Goal: Task Accomplishment & Management: Complete application form

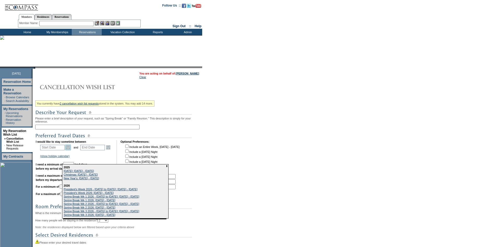
click at [71, 148] on link "Open the calendar popup." at bounding box center [68, 147] width 6 height 6
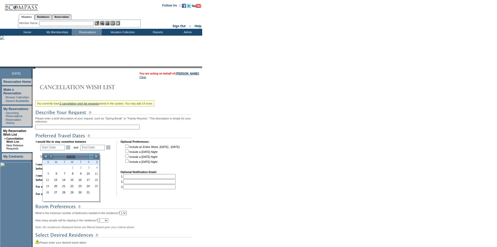
click at [90, 156] on link ">" at bounding box center [90, 156] width 5 height 5
click at [78, 174] on link "11" at bounding box center [79, 174] width 8 height 6
type input "[DATE]"
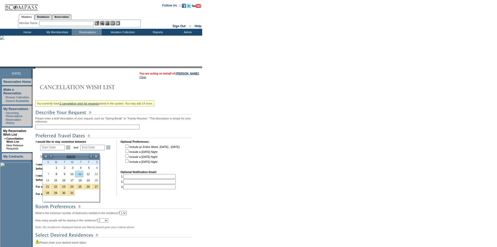
type input "[DATE]"
type input "72"
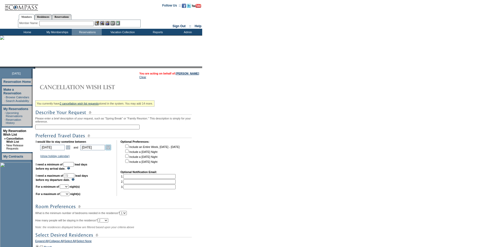
click at [110, 150] on link "Open the calendar popup." at bounding box center [108, 147] width 6 height 6
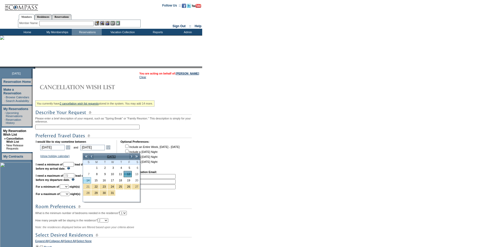
click at [87, 181] on link "14" at bounding box center [87, 180] width 8 height 6
type input "[DATE]"
type input "74"
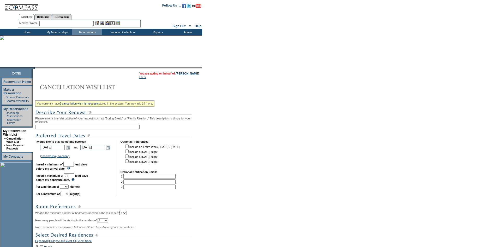
click at [78, 165] on td "I would like to stay sometime between [DATE] [DATE] Open the calendar popup. <<…" at bounding box center [74, 168] width 77 height 56
click at [74, 166] on input "text" at bounding box center [68, 164] width 10 height 5
type input "30"
click at [81, 129] on input "text" at bounding box center [87, 126] width 104 height 5
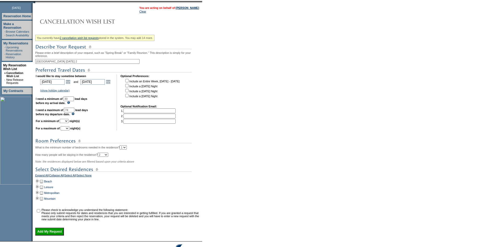
scroll to position [104, 0]
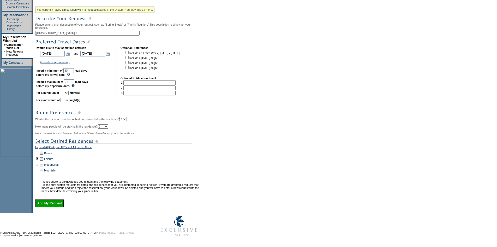
type input "[GEOGRAPHIC_DATA] [DATE] 2"
click at [69, 91] on select "1 2 3 4 5 6 7 8 9 10 11 12 13 14" at bounding box center [64, 93] width 9 height 4
select select "3"
click at [66, 91] on select "1 2 3 4 5 6 7 8 9 10 11 12 13 14" at bounding box center [64, 93] width 9 height 4
click at [69, 98] on select "1 2 3 4 5 6 7 8 9 10 11 12 13 14" at bounding box center [65, 100] width 9 height 4
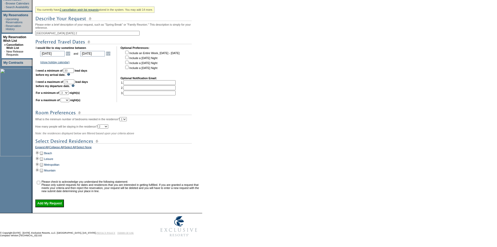
select select "3"
click at [67, 98] on select "1 2 3 4 5 6 7 8 9 10 11 12 13 14" at bounding box center [65, 100] width 9 height 4
click at [38, 161] on td at bounding box center [37, 164] width 4 height 6
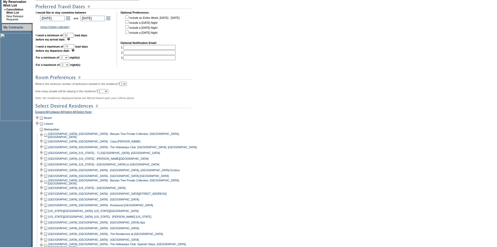
scroll to position [156, 0]
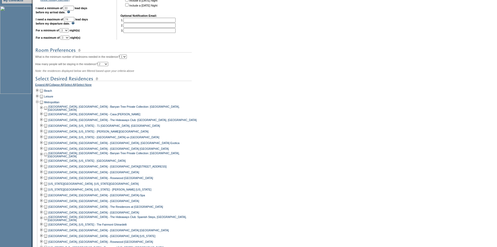
click at [48, 186] on td at bounding box center [46, 184] width 4 height 6
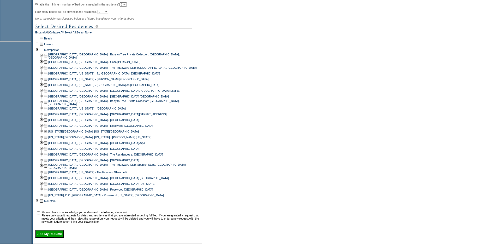
scroll to position [247, 0]
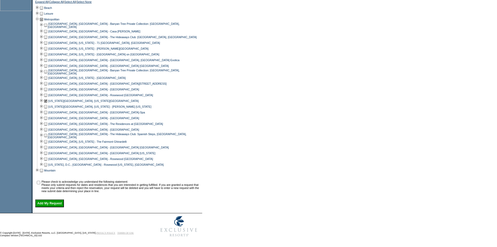
click at [39, 181] on input "checkbox" at bounding box center [38, 182] width 3 height 3
checkbox input "true"
click at [53, 203] on input "Add My Request" at bounding box center [49, 203] width 29 height 8
